Goal: Navigation & Orientation: Go to known website

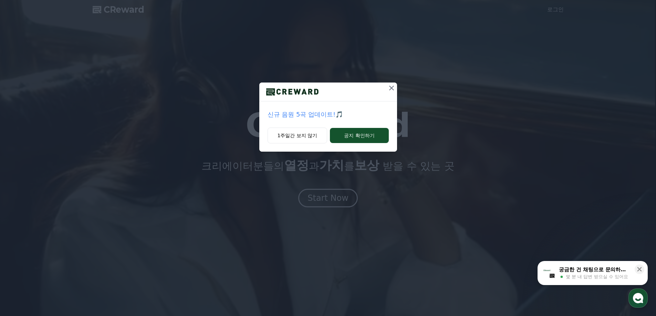
click at [393, 88] on icon at bounding box center [391, 88] width 8 height 8
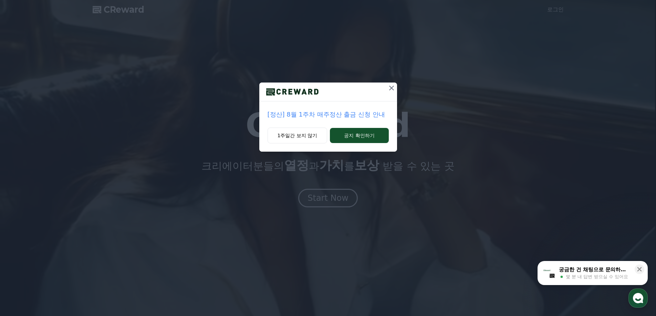
click at [388, 85] on icon at bounding box center [391, 88] width 8 height 8
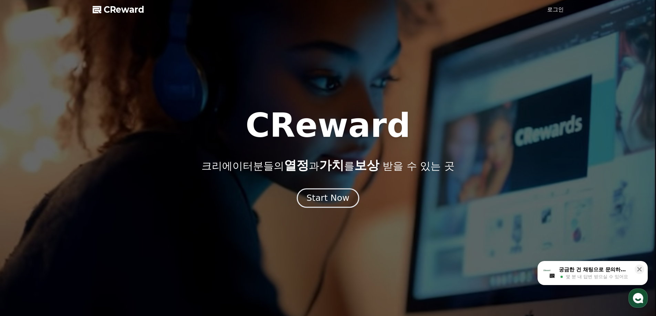
click at [330, 197] on div "Start Now" at bounding box center [327, 199] width 43 height 12
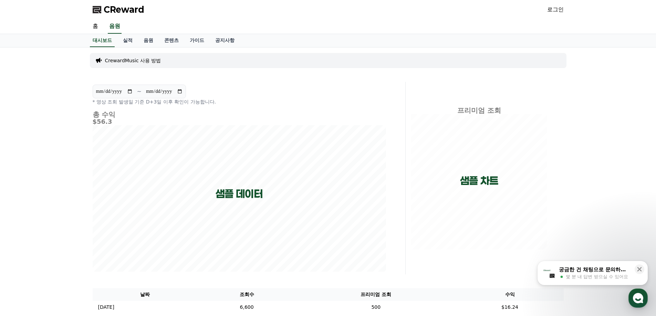
click at [134, 4] on div "CReward 로그인" at bounding box center [328, 9] width 482 height 19
click at [126, 10] on span "CReward" at bounding box center [124, 9] width 41 height 11
